Goal: Complete application form: Complete application form

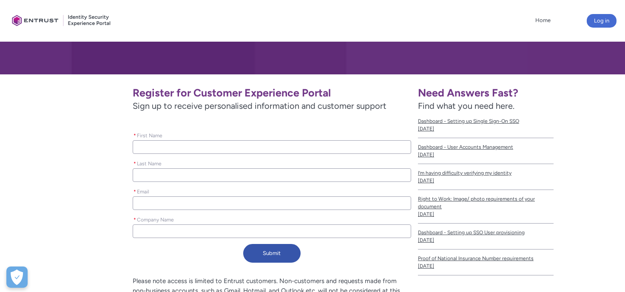
scroll to position [117, 0]
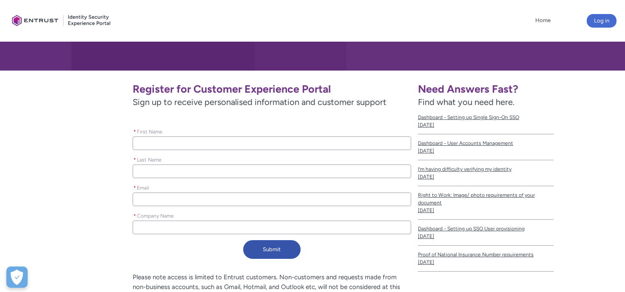
click at [294, 142] on input "* First Name" at bounding box center [272, 144] width 279 height 14
type lightning-primitive-input-simple "L"
type input "L"
type lightning-primitive-input-simple "Lo"
type input "Lo"
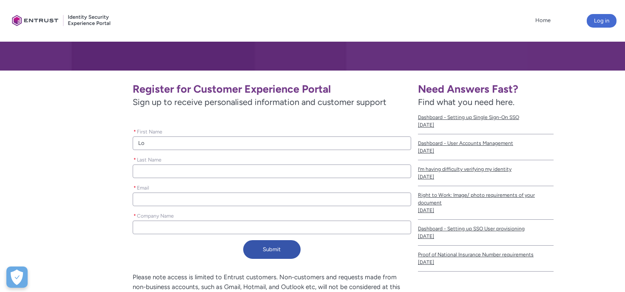
type lightning-primitive-input-simple "[PERSON_NAME]"
type input "[PERSON_NAME]"
type lightning-primitive-input-simple "Loui"
type input "Loui"
type lightning-primitive-input-simple "[PERSON_NAME]"
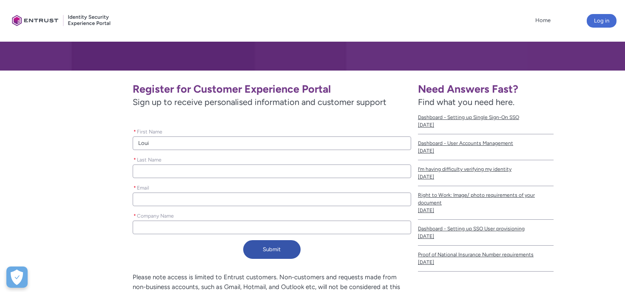
type input "[PERSON_NAME]"
type lightning-primitive-input-simple "[PERSON_NAME]"
type input "[PERSON_NAME]"
type lightning-primitive-input-simple "T"
type input "T"
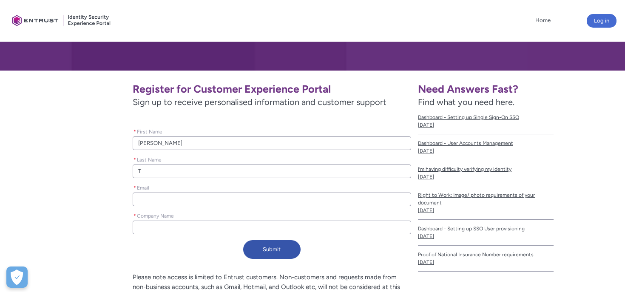
type lightning-primitive-input-simple "To"
type input "To"
type lightning-primitive-input-simple "Tou"
type input "Tou"
type lightning-primitive-input-simple "Touk"
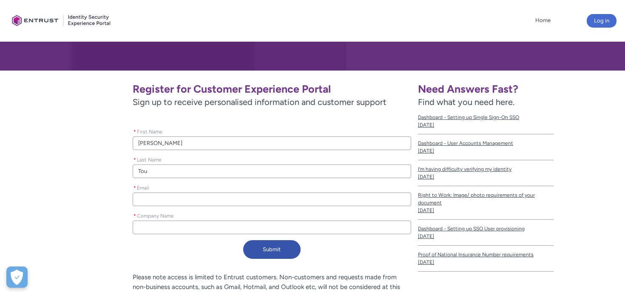
type input "Touk"
type lightning-primitive-input-simple "Touke"
type input "Touke"
type lightning-primitive-input-simple "Toukem"
type input "Toukem"
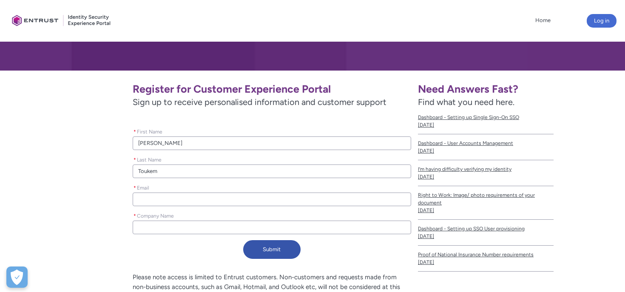
type lightning-primitive-input-simple "Toukemo"
type input "Toukemo"
type lightning-primitive-input-simple "Toukem"
type input "Toukem"
type lightning-primitive-input-simple "Touke"
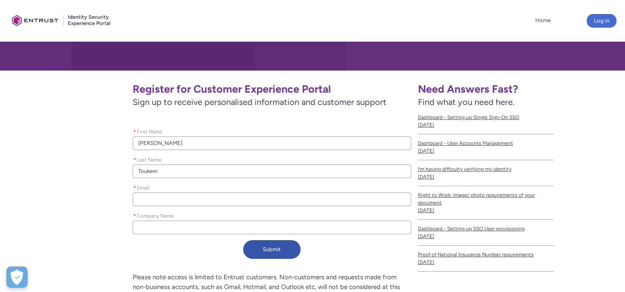
type input "Touke"
type lightning-primitive-input-simple "Touk"
type input "Touk"
type lightning-primitive-input-simple "Tou"
type input "Tou"
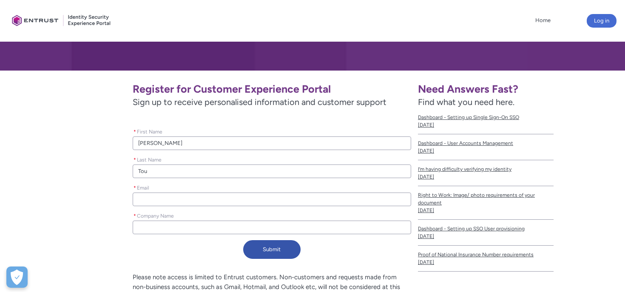
type lightning-primitive-input-simple "Toul"
type input "Toul"
type lightning-primitive-input-simple "Toule"
type input "Toule"
type lightning-primitive-input-simple "Toulem"
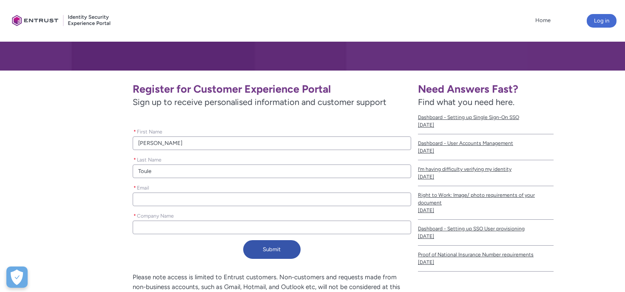
type input "Toulem"
type lightning-primitive-input-simple "Toulemo"
type input "Toulemo"
type lightning-primitive-input-simple "Toulemon"
type input "Toulemon"
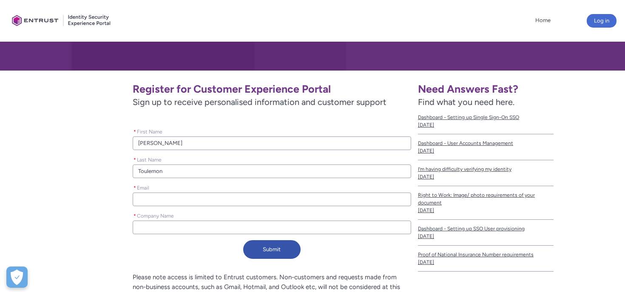
type lightning-primitive-input-simple "Toulemond"
type input "Toulemond"
type lightning-primitive-input-simple "Toulemonde"
type input "Toulemonde"
type lightning-primitive-input-simple "l"
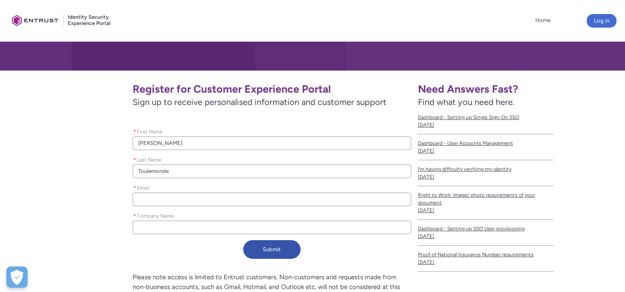
type input "l"
type lightning-primitive-input-simple "lo"
type input "lo"
type lightning-primitive-input-simple "[PERSON_NAME]"
type input "[PERSON_NAME]"
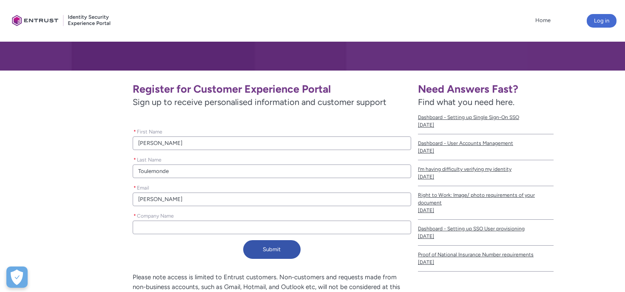
type lightning-primitive-input-simple "loui"
type input "loui"
type lightning-primitive-input-simple "louis"
type input "louis"
type lightning-primitive-input-simple "[PERSON_NAME]"
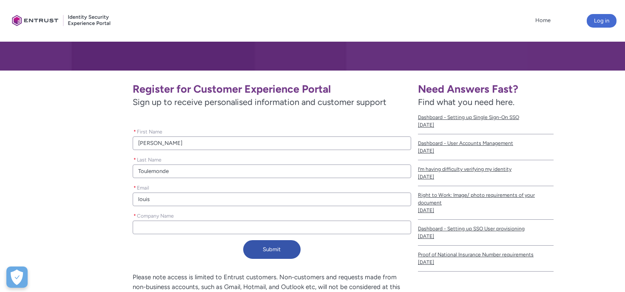
type input "[PERSON_NAME]"
type lightning-primitive-input-simple "[PERSON_NAME]@"
type input "[PERSON_NAME]@"
type lightning-primitive-input-simple "[PERSON_NAME]@d"
type input "[PERSON_NAME]@d"
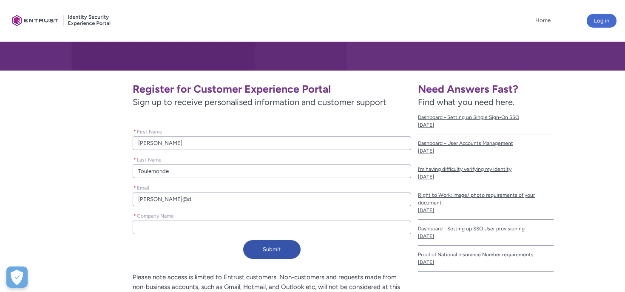
type lightning-primitive-input-simple "[PERSON_NAME]"
type input "[PERSON_NAME]"
type lightning-primitive-input-simple "[PERSON_NAME]"
type input "[PERSON_NAME]"
type lightning-primitive-input-simple "[PERSON_NAME]"
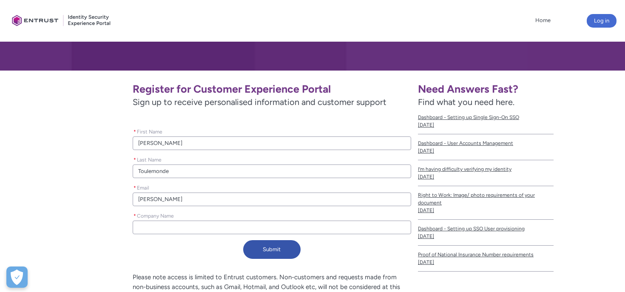
type input "[PERSON_NAME]"
type lightning-primitive-input-simple "[PERSON_NAME]"
type input "[PERSON_NAME]"
type lightning-primitive-input-simple "[PERSON_NAME]"
type input "[PERSON_NAME]"
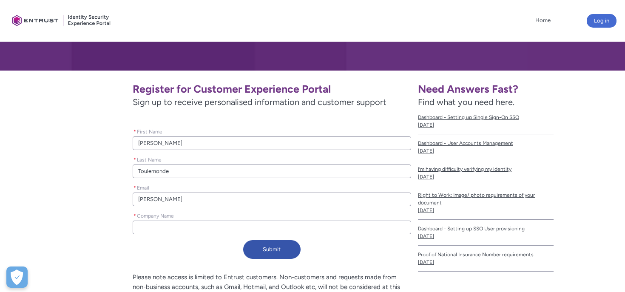
type lightning-primitive-input-simple "[PERSON_NAME]"
type input "[PERSON_NAME]"
type lightning-primitive-input-simple "[PERSON_NAME]."
type input "[PERSON_NAME]."
type lightning-primitive-input-simple "[PERSON_NAME]"
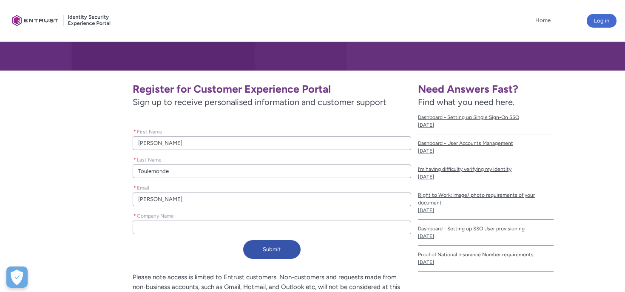
type input "[PERSON_NAME]"
type lightning-primitive-input-simple "[PERSON_NAME][EMAIL_ADDRESS][DOMAIN_NAME]"
type input "[PERSON_NAME][EMAIL_ADDRESS][DOMAIN_NAME]"
type lightning-primitive-input-simple "[PERSON_NAME][EMAIL_ADDRESS][DOMAIN_NAME]"
type input "[PERSON_NAME][EMAIL_ADDRESS][DOMAIN_NAME]"
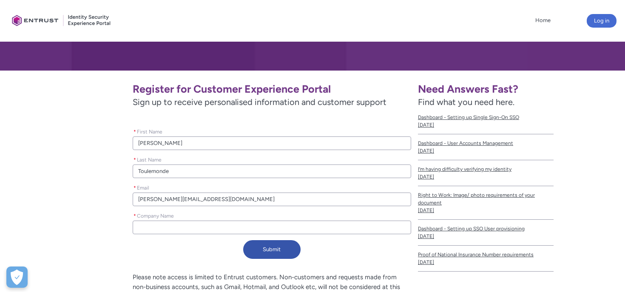
type lightning-primitive-input-simple "D"
type input "D"
type lightning-primitive-input-simple "Do"
type input "Do"
type lightning-primitive-input-simple "Dot"
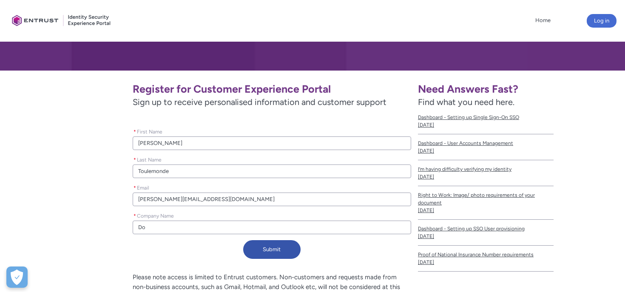
type input "Dot"
type lightning-primitive-input-simple "Dotf"
type input "Dotf"
type lightning-primitive-input-simple "Dotfi"
type input "Dotfi"
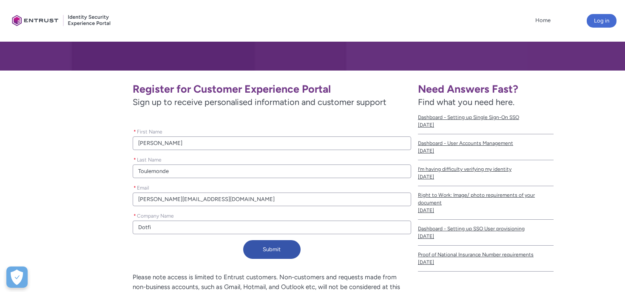
type lightning-primitive-input-simple "Dotfil"
type input "Dotfil"
type lightning-primitive-input-simple "Dotfile"
type input "Dotfile"
click at [267, 254] on button "Submit" at bounding box center [271, 249] width 57 height 19
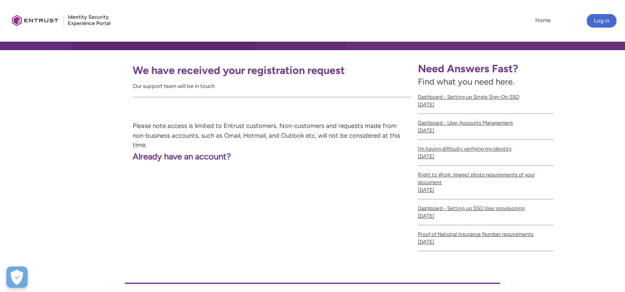
scroll to position [137, 0]
